Goal: Task Accomplishment & Management: Manage account settings

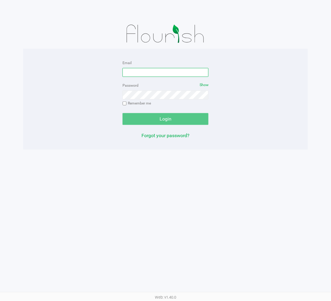
click at [151, 69] on input "Email" at bounding box center [166, 72] width 86 height 9
type input "[EMAIL_ADDRESS][DOMAIN_NAME]"
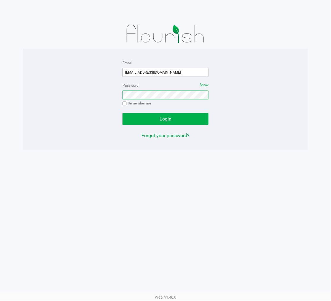
click at [123, 113] on button "Login" at bounding box center [166, 119] width 86 height 12
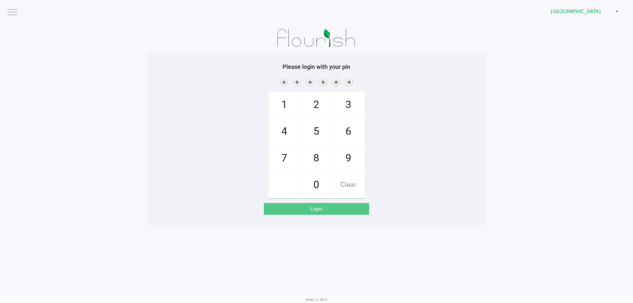
click at [150, 116] on div "1 4 7 2 5 8 0 3 6 9 Clear" at bounding box center [317, 138] width 339 height 121
checkbox input "true"
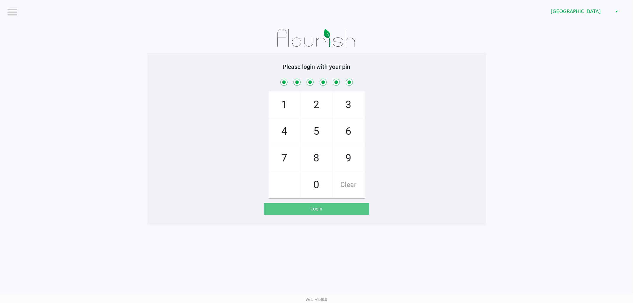
checkbox input "true"
checkbox input "false"
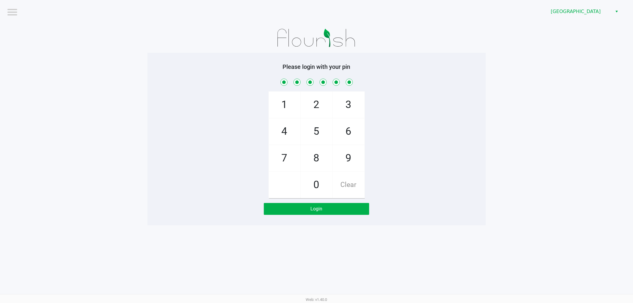
checkbox input "false"
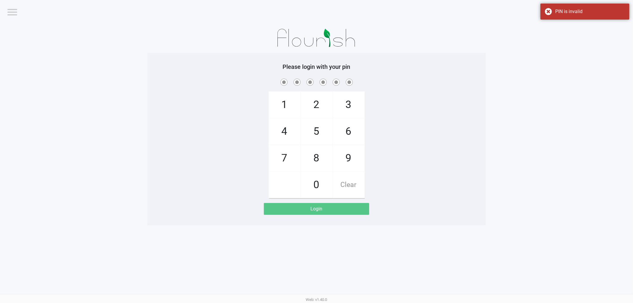
click at [75, 177] on app-pos-login-wrapper "Logout Deerfield Beach WC Please login with your pin 1 4 7 2 5 8 0 3 6 9 Clear …" at bounding box center [316, 112] width 633 height 225
checkbox input "true"
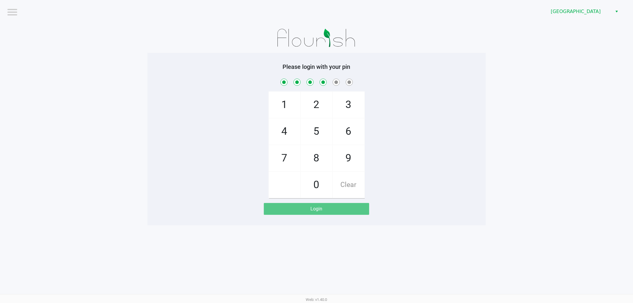
checkbox input "true"
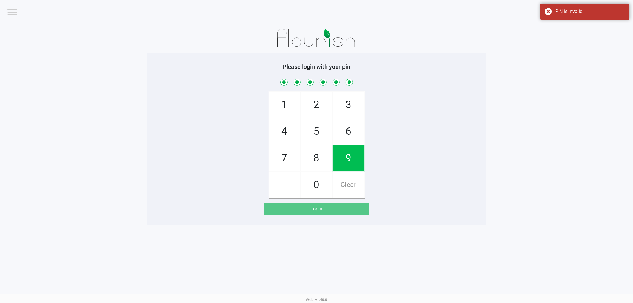
checkbox input "true"
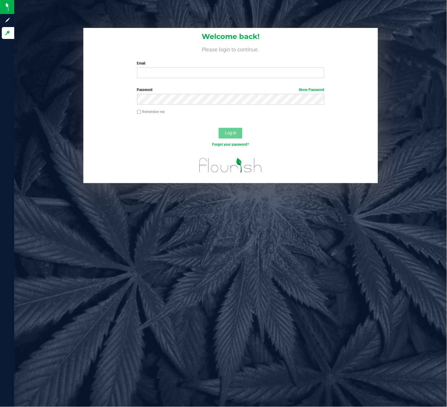
click at [182, 79] on div "Welcome back! Please login to continue. Email Required Please format your email…" at bounding box center [230, 55] width 295 height 55
click at [180, 70] on input "Email" at bounding box center [231, 72] width 188 height 11
type input "[EMAIL_ADDRESS][DOMAIN_NAME]"
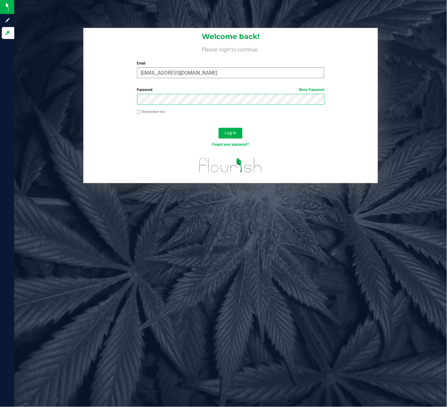
click at [219, 128] on button "Log In" at bounding box center [231, 133] width 24 height 11
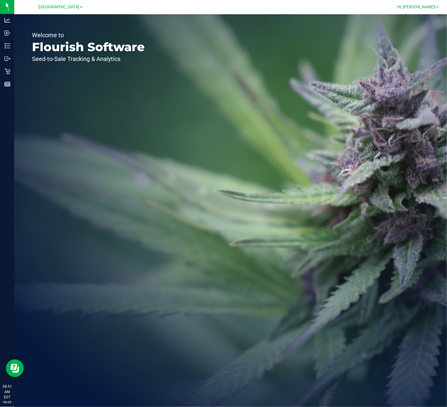
click at [409, 7] on span "Hi, [PERSON_NAME]!" at bounding box center [417, 6] width 39 height 5
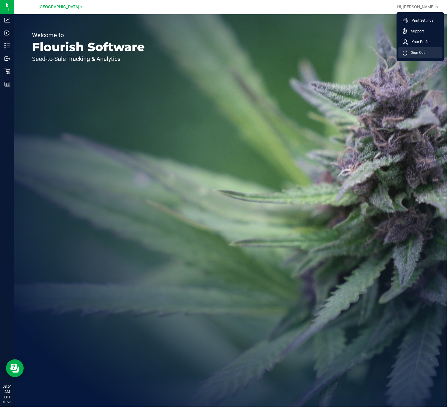
click at [410, 51] on span "Sign Out" at bounding box center [416, 53] width 17 height 6
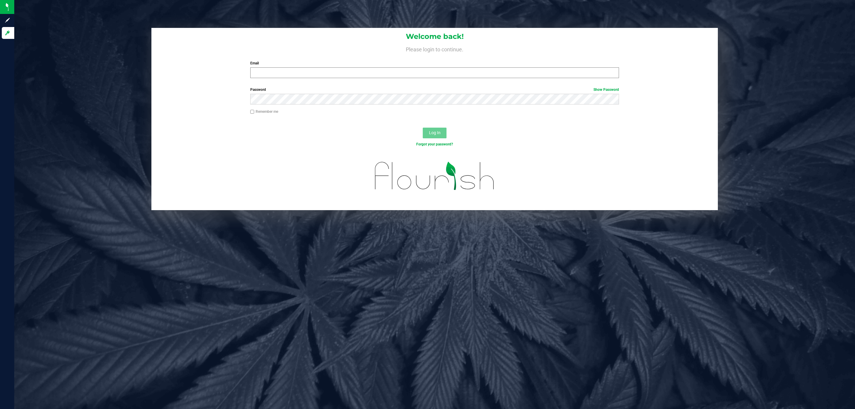
click at [284, 78] on div "Welcome back! Please login to continue. Email Required Please format your email…" at bounding box center [434, 55] width 567 height 55
click at [282, 75] on input "Email" at bounding box center [434, 72] width 369 height 11
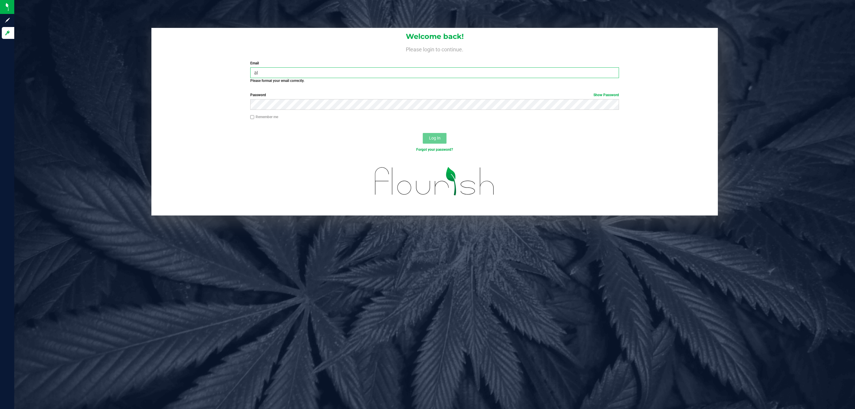
type input "a"
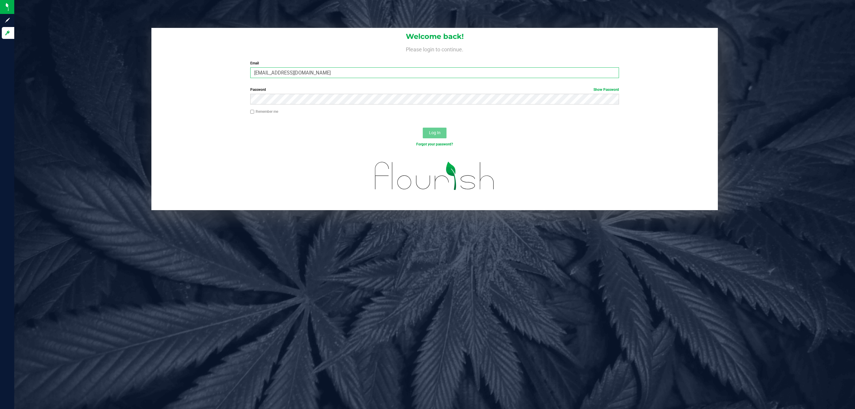
type input "[EMAIL_ADDRESS][DOMAIN_NAME]"
click at [423, 128] on button "Log In" at bounding box center [435, 133] width 24 height 11
